Goal: Communication & Community: Answer question/provide support

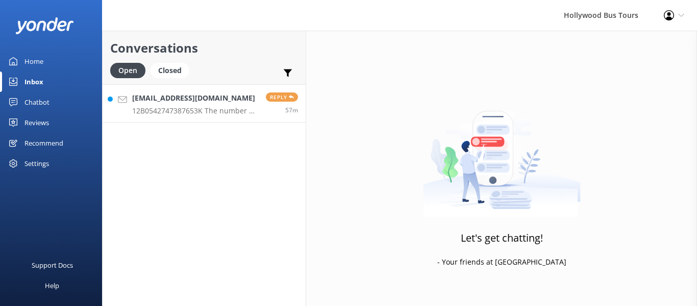
click at [188, 116] on link "[EMAIL_ADDRESS][DOMAIN_NAME] 12B0542747387653K The number of the payment by pay…" at bounding box center [204, 103] width 203 height 38
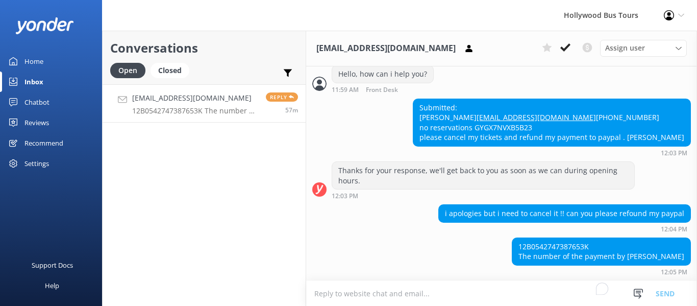
scroll to position [253, 0]
drag, startPoint x: 510, startPoint y: 105, endPoint x: 425, endPoint y: 105, distance: 84.7
click at [425, 105] on div "Submitted: [PERSON_NAME] [EMAIL_ADDRESS][DOMAIN_NAME] [PHONE_NUMBER] no reserva…" at bounding box center [551, 122] width 277 height 47
copy link "[EMAIL_ADDRESS][DOMAIN_NAME]"
click at [483, 99] on div "Submitted: [PERSON_NAME] [EMAIL_ADDRESS][DOMAIN_NAME] [PHONE_NUMBER] no reserva…" at bounding box center [551, 122] width 277 height 47
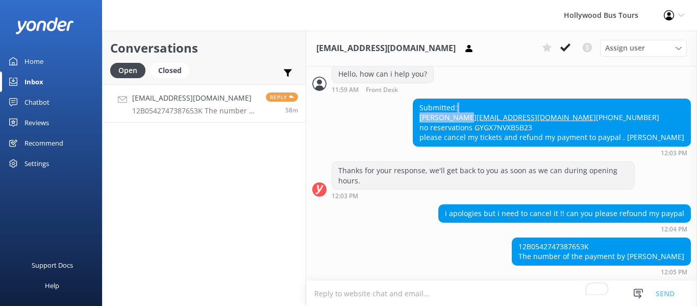
drag, startPoint x: 483, startPoint y: 92, endPoint x: 489, endPoint y: 97, distance: 7.6
click at [489, 99] on div "Submitted: [PERSON_NAME] [EMAIL_ADDRESS][DOMAIN_NAME] [PHONE_NUMBER] no reserva…" at bounding box center [551, 122] width 277 height 47
copy div "[PERSON_NAME]"
click at [348, 297] on textarea "To enrich screen reader interactions, please activate Accessibility in Grammarl…" at bounding box center [501, 293] width 391 height 25
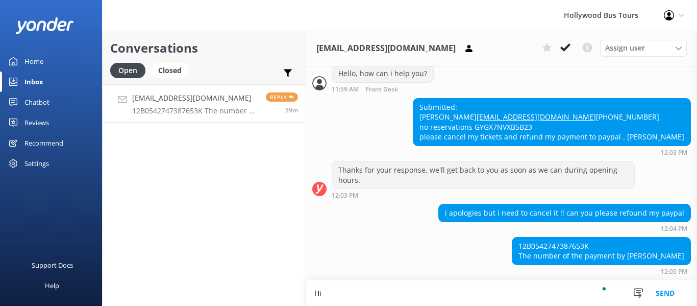
scroll to position [254, 0]
type textarea "Hi [PERSON_NAME]"
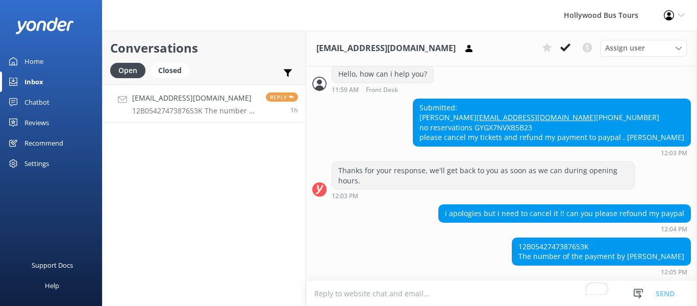
scroll to position [253, 0]
click at [366, 296] on textarea "To enrich screen reader interactions, please activate Accessibility in Grammarl…" at bounding box center [501, 293] width 391 height 25
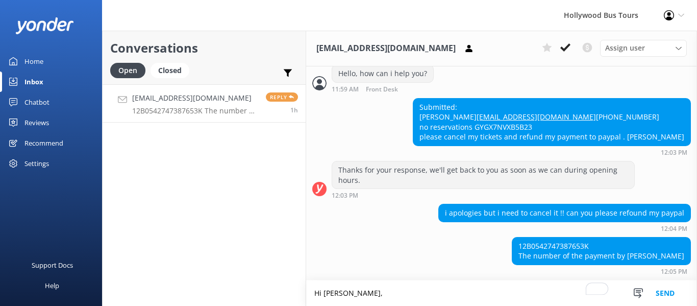
paste textarea "I'm sorry to hear you won't make your tour. Unfortunately, it's too late to can…"
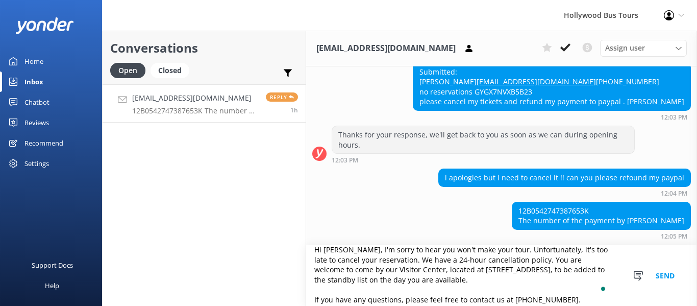
scroll to position [0, 0]
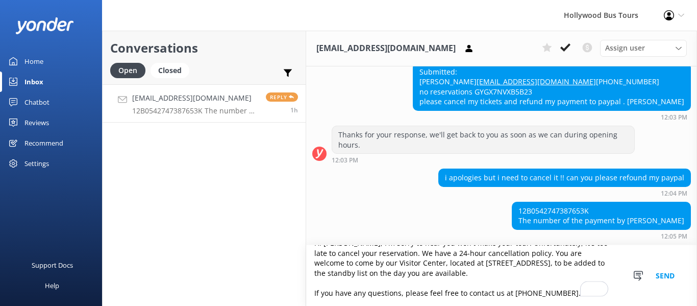
type textarea "Hi [PERSON_NAME], I'm sorry to hear you won't make your tour. Unfortunately, it…"
click at [666, 283] on button "Send" at bounding box center [665, 275] width 38 height 61
